Goal: Information Seeking & Learning: Compare options

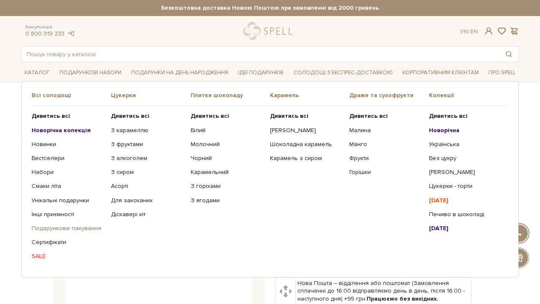
click at [73, 226] on link "Подарункове пакування" at bounding box center [68, 228] width 73 height 8
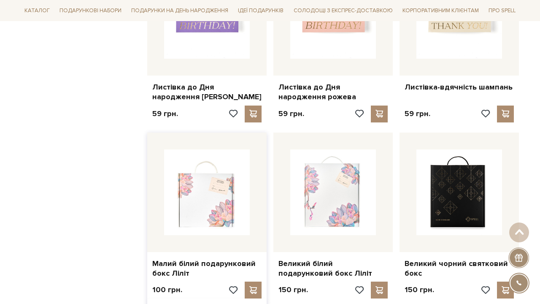
click at [223, 160] on img at bounding box center [207, 192] width 86 height 86
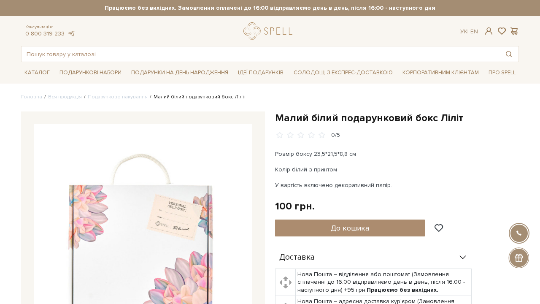
click at [227, 158] on img at bounding box center [143, 233] width 218 height 218
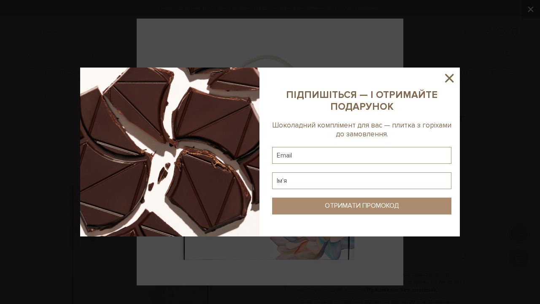
click at [455, 74] on icon at bounding box center [449, 78] width 14 height 14
click at [455, 74] on div at bounding box center [270, 152] width 540 height 304
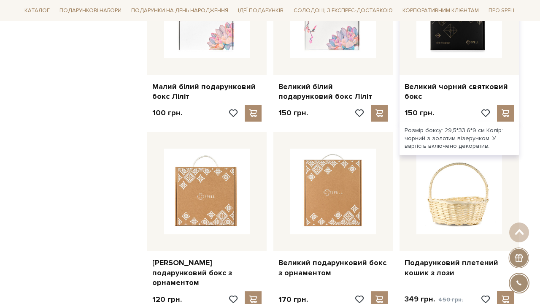
scroll to position [757, 0]
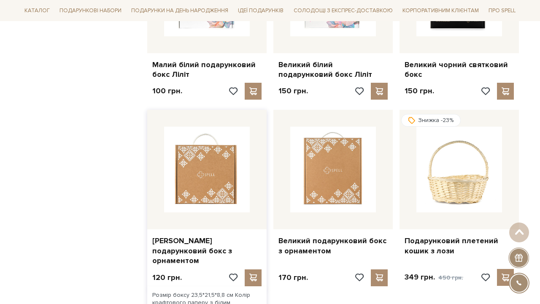
click at [225, 141] on img at bounding box center [207, 169] width 86 height 86
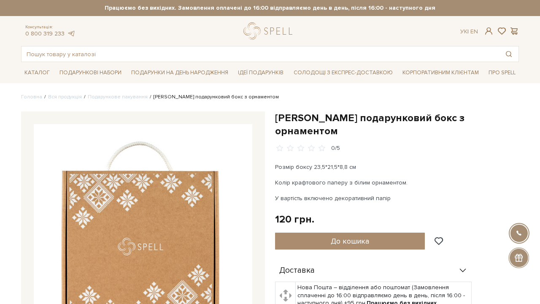
click at [207, 159] on img at bounding box center [143, 233] width 218 height 218
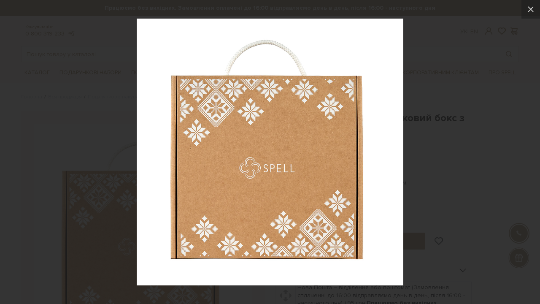
click at [47, 42] on div at bounding box center [270, 152] width 540 height 304
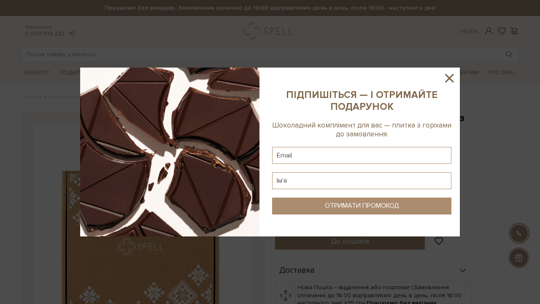
click at [450, 78] on icon at bounding box center [449, 78] width 14 height 14
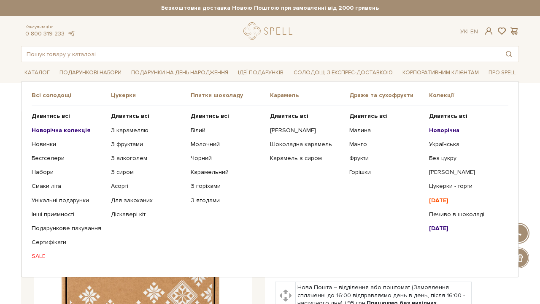
click at [453, 130] on b "Новорічна" at bounding box center [444, 129] width 30 height 7
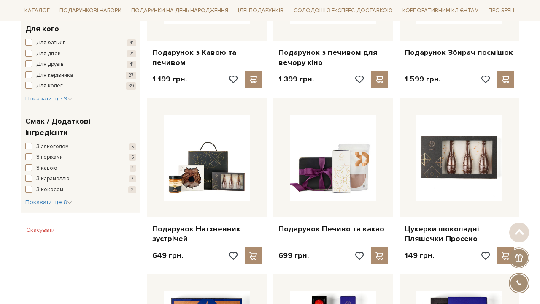
scroll to position [435, 0]
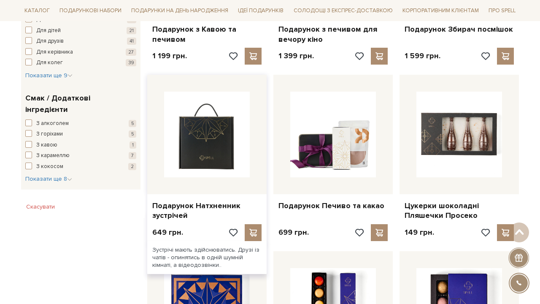
click at [221, 124] on img at bounding box center [207, 134] width 86 height 86
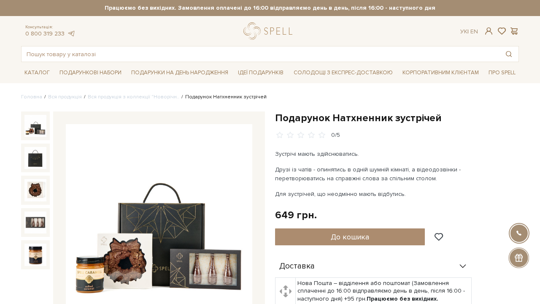
drag, startPoint x: 0, startPoint y: 0, endPoint x: 182, endPoint y: 170, distance: 248.8
click at [182, 170] on img at bounding box center [159, 217] width 186 height 186
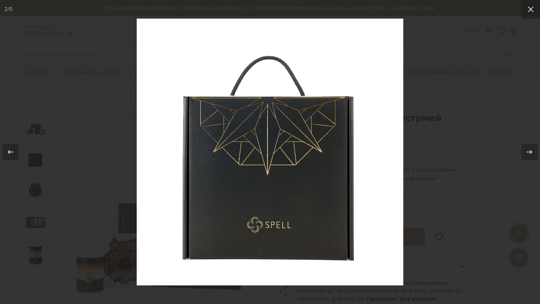
click at [402, 74] on img at bounding box center [270, 152] width 266 height 266
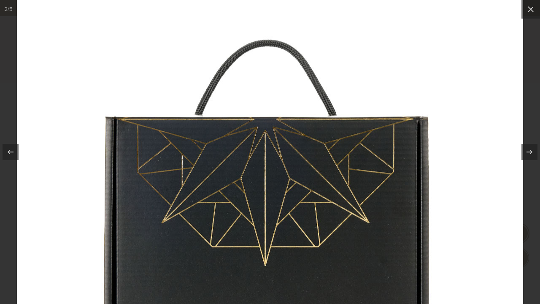
click at [401, 74] on img at bounding box center [270, 222] width 506 height 506
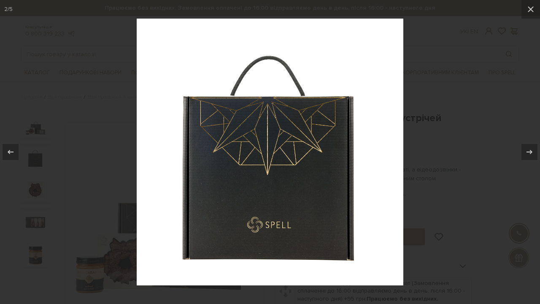
click at [488, 70] on div at bounding box center [270, 152] width 540 height 304
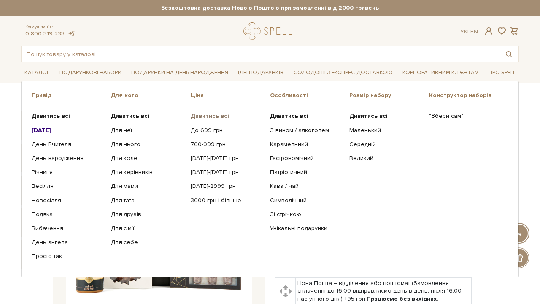
click at [215, 116] on b "Дивитись всі" at bounding box center [210, 115] width 38 height 7
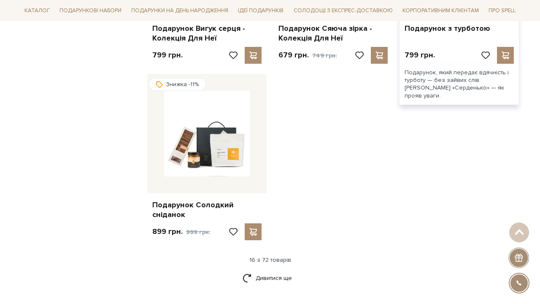
scroll to position [977, 0]
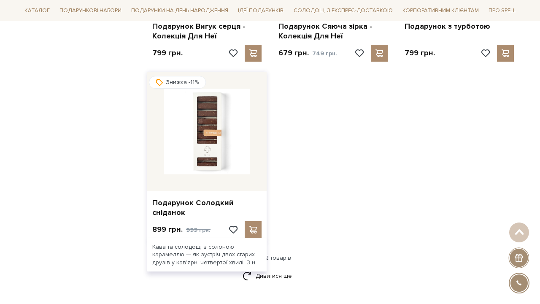
click at [248, 114] on img at bounding box center [207, 132] width 86 height 86
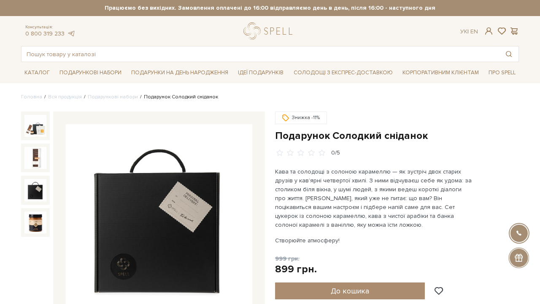
click at [40, 183] on img at bounding box center [35, 190] width 22 height 22
